Goal: Transaction & Acquisition: Book appointment/travel/reservation

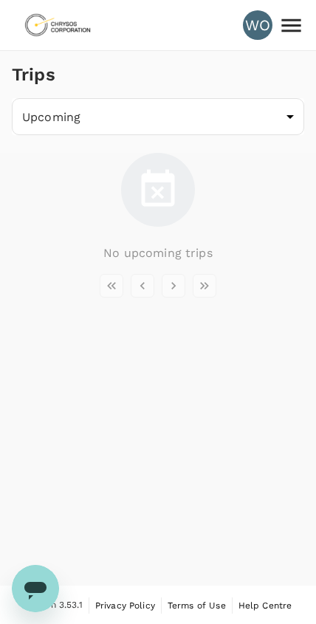
click at [301, 29] on icon at bounding box center [292, 26] width 26 height 26
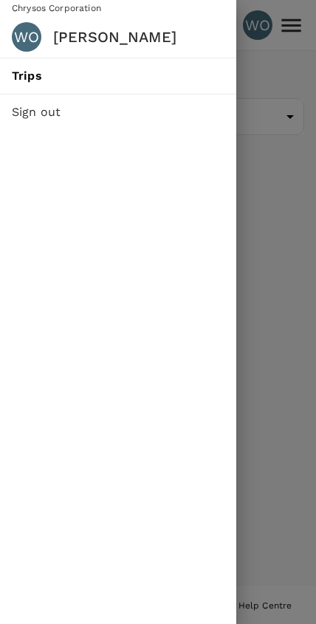
click at [279, 73] on div at bounding box center [158, 312] width 316 height 624
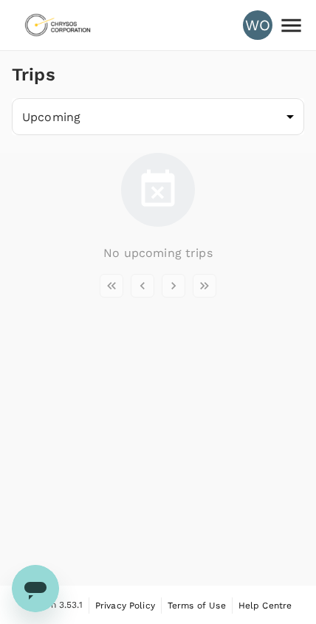
click at [284, 123] on body "WO Trips Upcoming /trips/upcoming ​ No upcoming trips Version 3.53.1 Privacy Po…" at bounding box center [158, 313] width 316 height 626
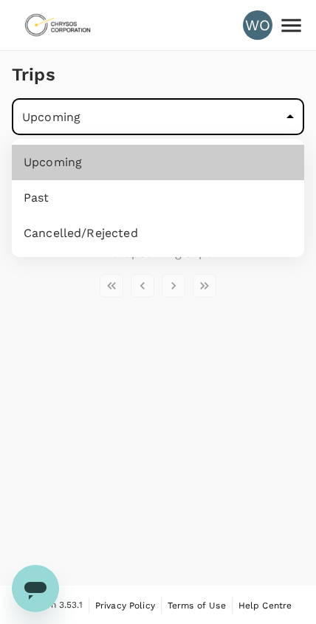
click at [279, 106] on div at bounding box center [158, 312] width 316 height 624
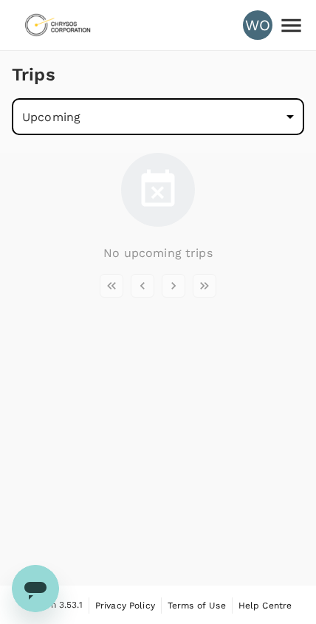
click at [246, 23] on div "WO" at bounding box center [258, 25] width 30 height 30
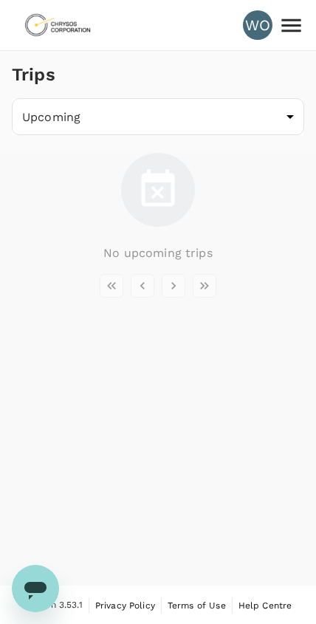
click at [256, 30] on div "WO" at bounding box center [258, 25] width 30 height 30
click at [255, 25] on div "WO" at bounding box center [258, 25] width 30 height 30
click at [299, 29] on icon at bounding box center [292, 26] width 26 height 26
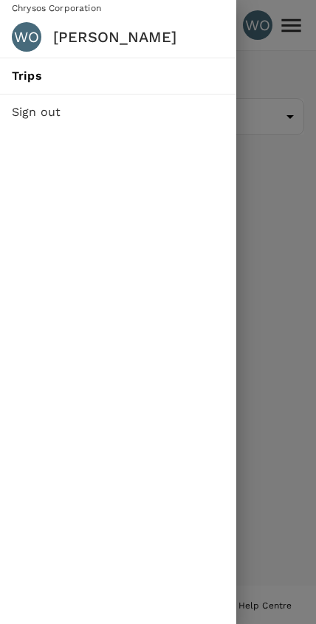
click at [170, 72] on span "Trips" at bounding box center [118, 76] width 213 height 18
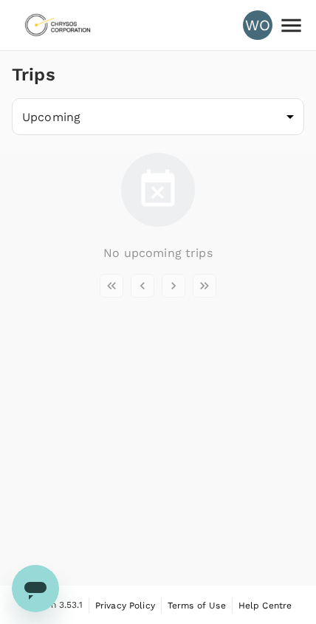
click at [211, 113] on body "WO Trips Upcoming /trips/upcoming ​ No upcoming trips Version 3.53.1 Privacy Po…" at bounding box center [158, 313] width 316 height 626
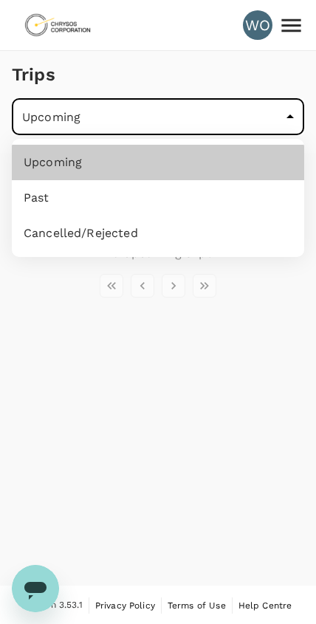
click at [214, 487] on div at bounding box center [158, 312] width 316 height 624
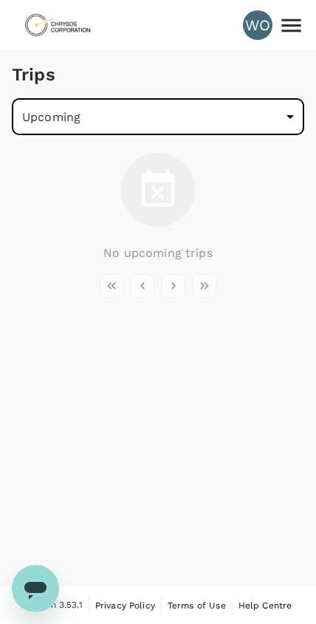
click at [44, 27] on img at bounding box center [58, 25] width 68 height 33
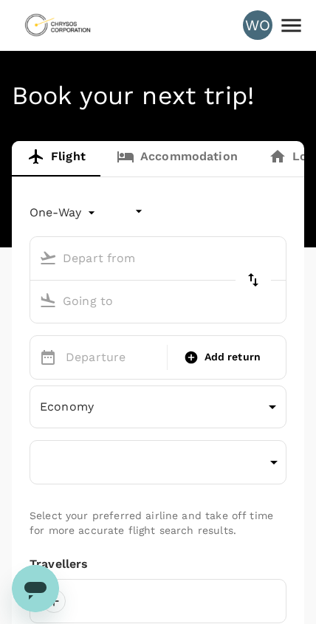
type input "undefined, undefined (any)"
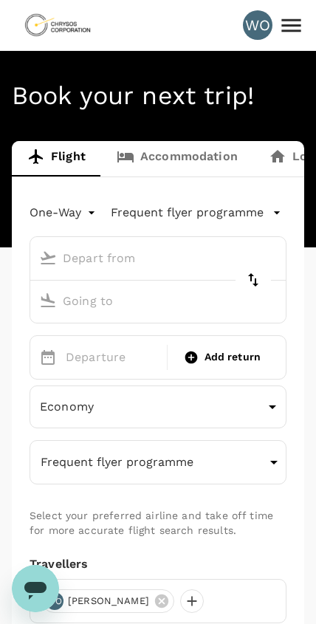
click at [166, 267] on input "text" at bounding box center [144, 258] width 222 height 23
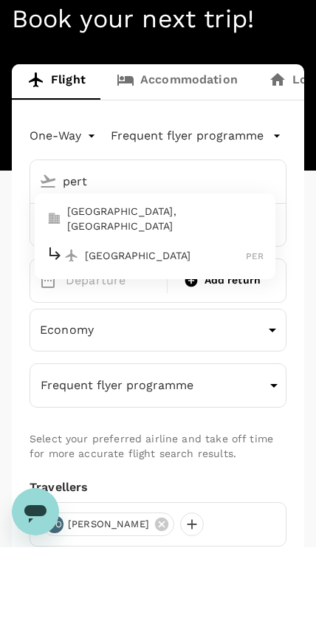
click at [185, 281] on p "[GEOGRAPHIC_DATA], [GEOGRAPHIC_DATA]" at bounding box center [165, 296] width 197 height 30
type input "pert"
type input "[GEOGRAPHIC_DATA], [GEOGRAPHIC_DATA] (any)"
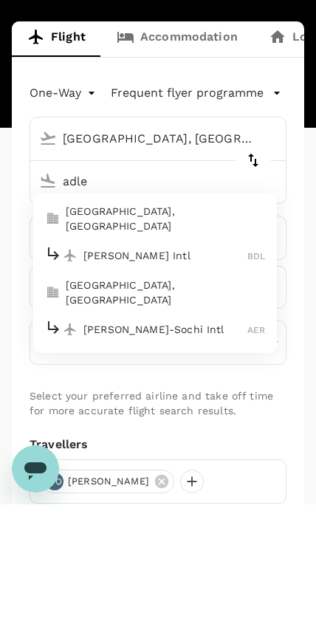
click at [166, 368] on p "[PERSON_NAME] Intl" at bounding box center [165, 375] width 164 height 15
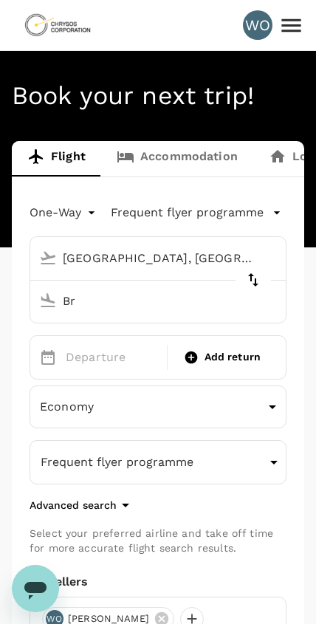
type input "B"
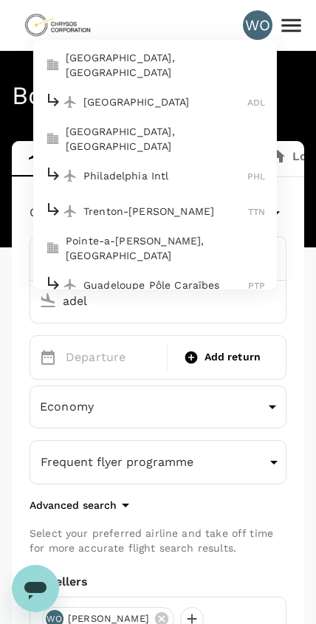
click at [186, 100] on p "[GEOGRAPHIC_DATA]" at bounding box center [165, 102] width 164 height 15
type input "Adelaide (ADL)"
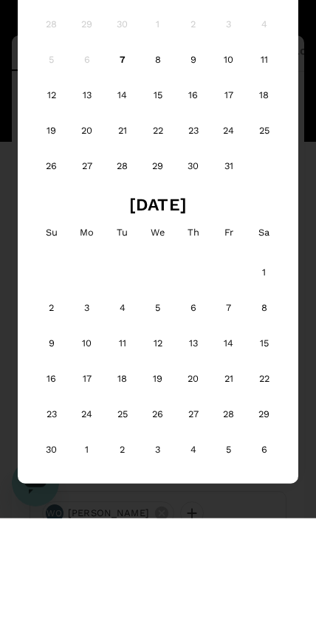
click at [89, 396] on div "3" at bounding box center [86, 413] width 35 height 35
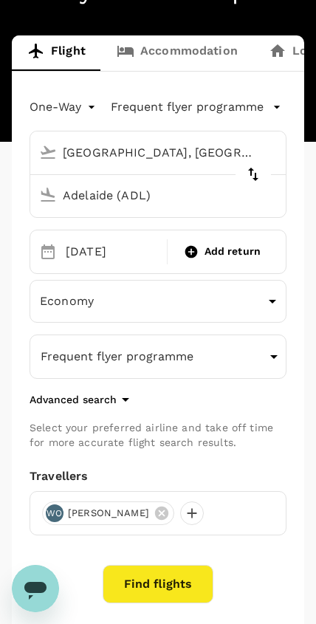
click at [242, 250] on span "Add return" at bounding box center [233, 252] width 57 height 16
type input "roundtrip"
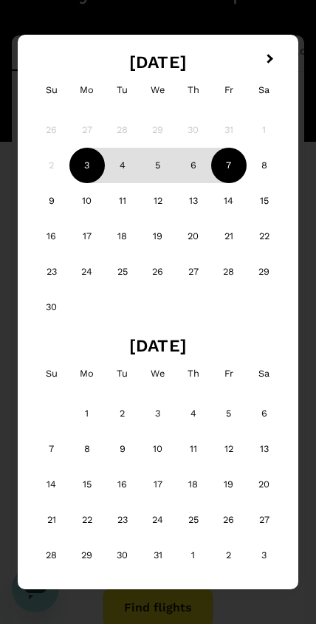
click at [232, 154] on div "7" at bounding box center [228, 165] width 35 height 35
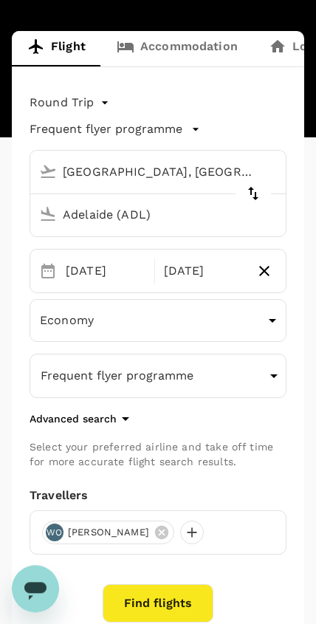
scroll to position [122, 0]
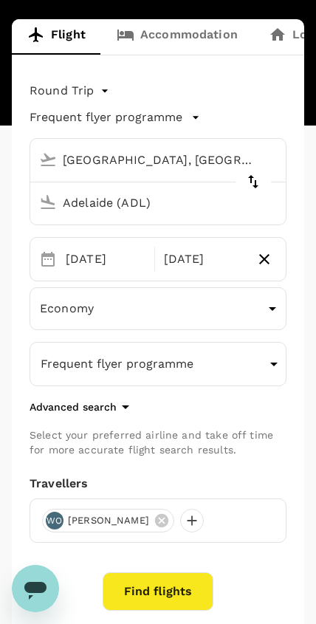
click at [256, 301] on body "WO Book your next trip! Flight Accommodation Long stay Car rental Train Concier…" at bounding box center [158, 317] width 316 height 879
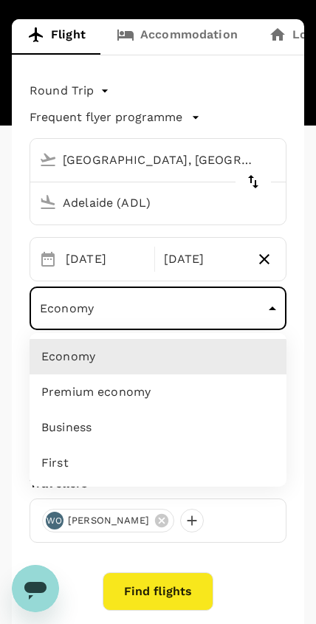
click at [239, 349] on li "Economy" at bounding box center [158, 356] width 257 height 35
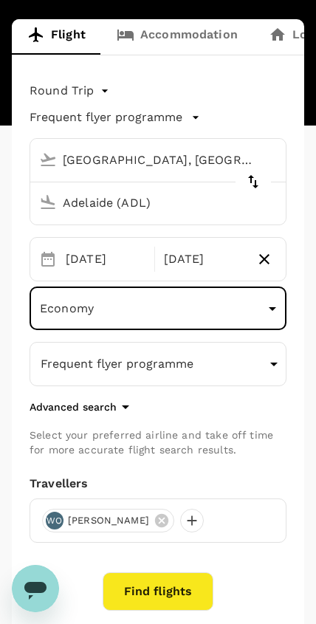
click at [258, 376] on button "Frequent flyer programme" at bounding box center [158, 364] width 257 height 44
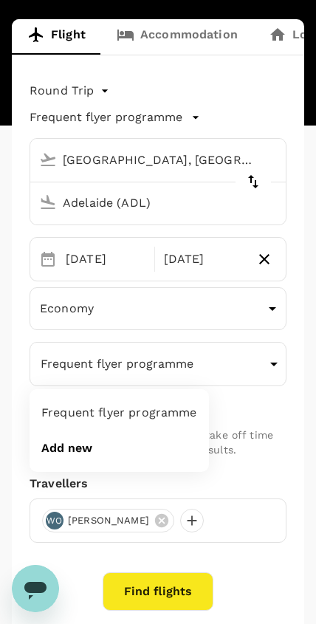
click at [268, 415] on div at bounding box center [158, 312] width 316 height 624
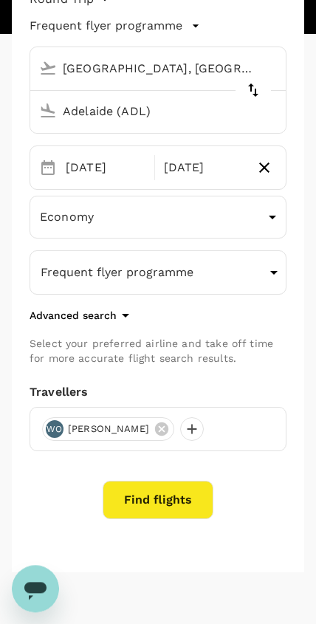
click at [180, 509] on button "Find flights" at bounding box center [158, 500] width 111 height 38
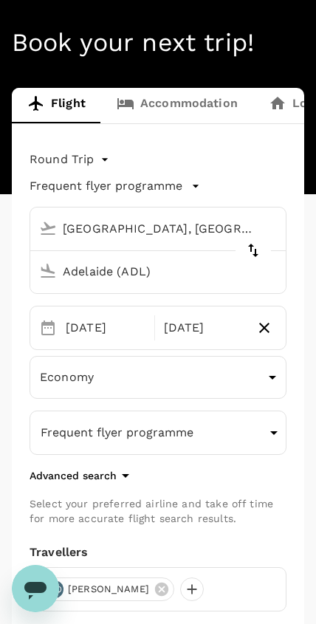
scroll to position [46, 0]
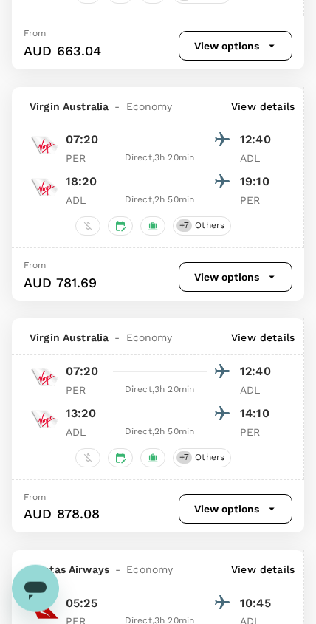
scroll to position [383, 0]
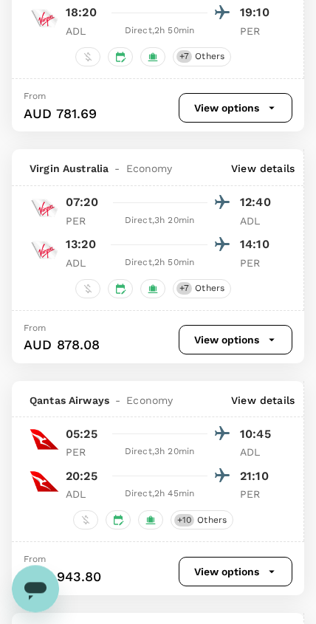
click at [248, 338] on button "View options" at bounding box center [236, 340] width 114 height 30
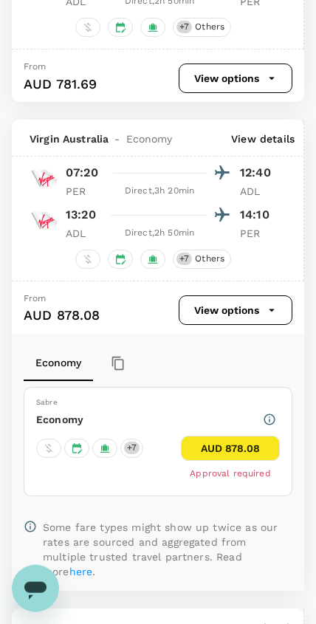
scroll to position [575, 0]
